Goal: Transaction & Acquisition: Book appointment/travel/reservation

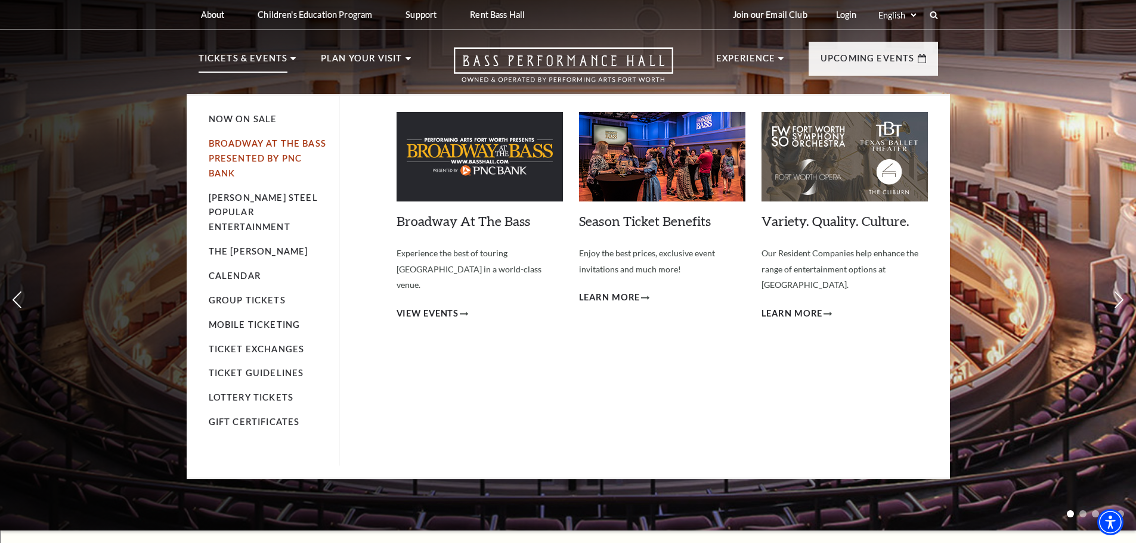
click at [283, 143] on link "Broadway At The Bass presented by PNC Bank" at bounding box center [267, 158] width 117 height 40
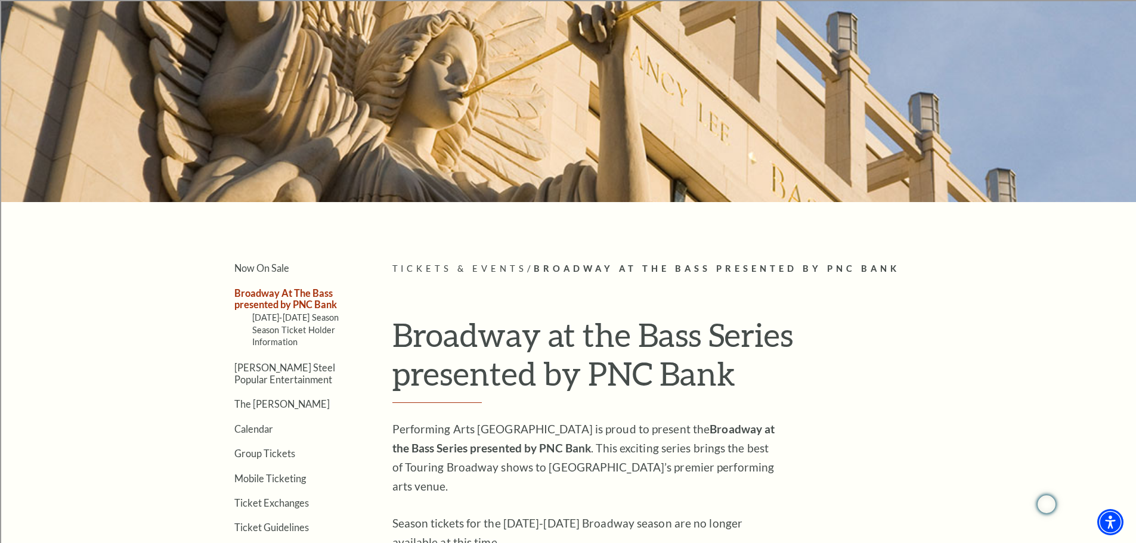
scroll to position [179, 0]
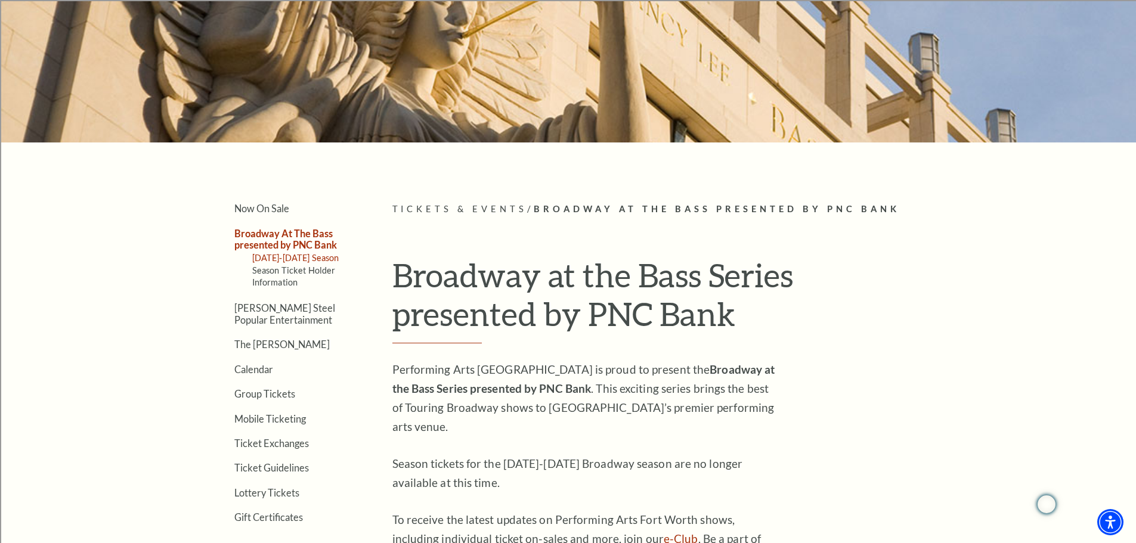
click at [312, 255] on link "2025-2026 Season" at bounding box center [295, 258] width 87 height 10
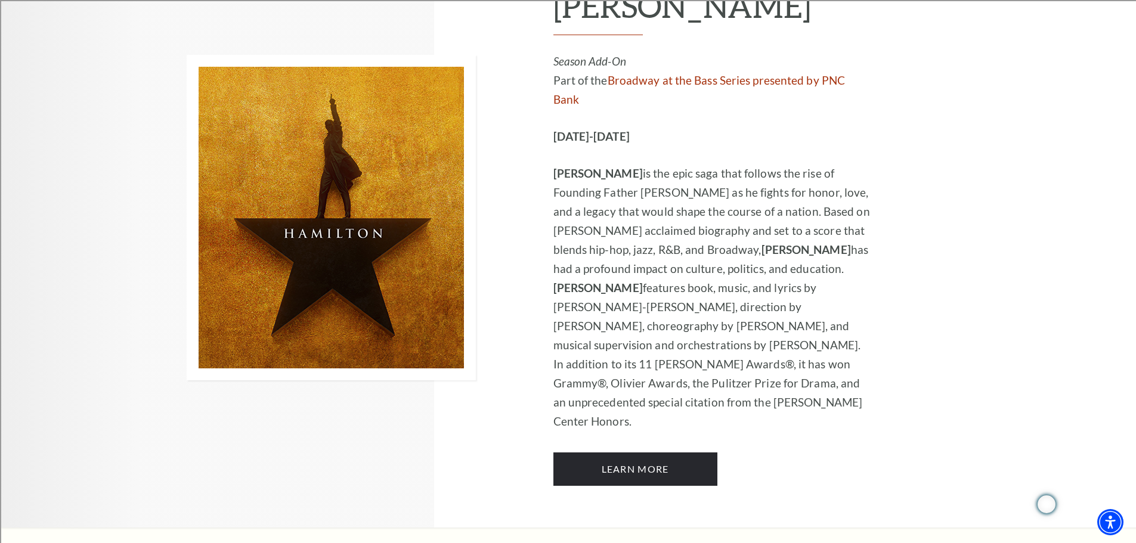
scroll to position [8167, 0]
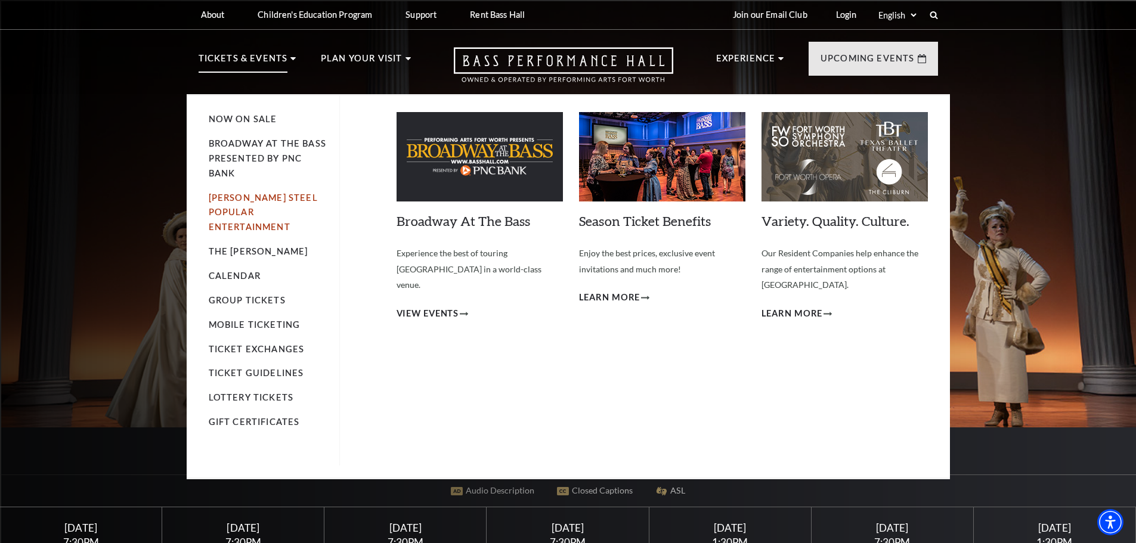
click at [239, 197] on link "[PERSON_NAME] Steel Popular Entertainment" at bounding box center [263, 213] width 109 height 40
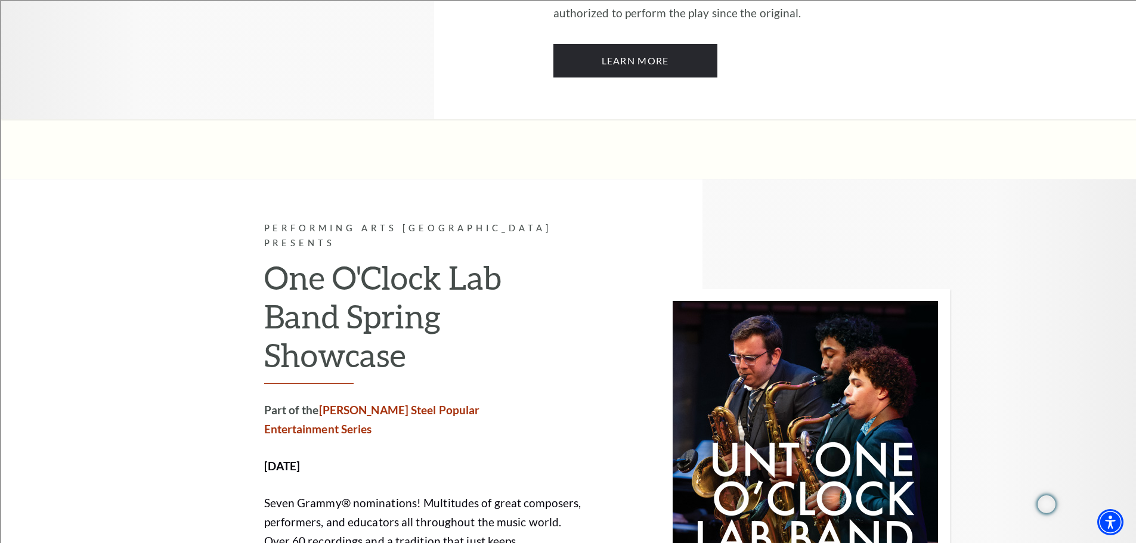
scroll to position [3994, 0]
